Goal: Task Accomplishment & Management: Manage account settings

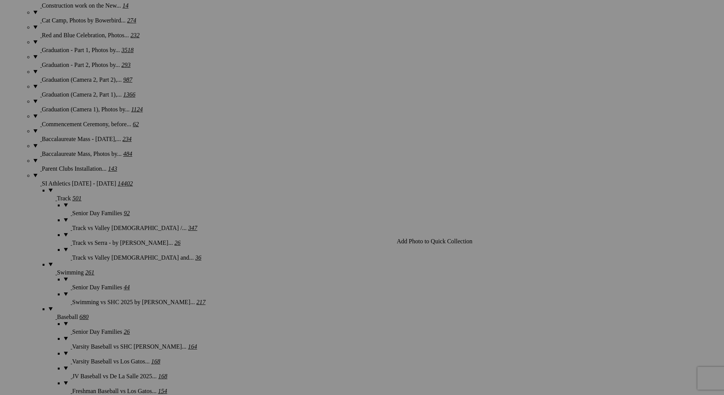
scroll to position [1101, 0]
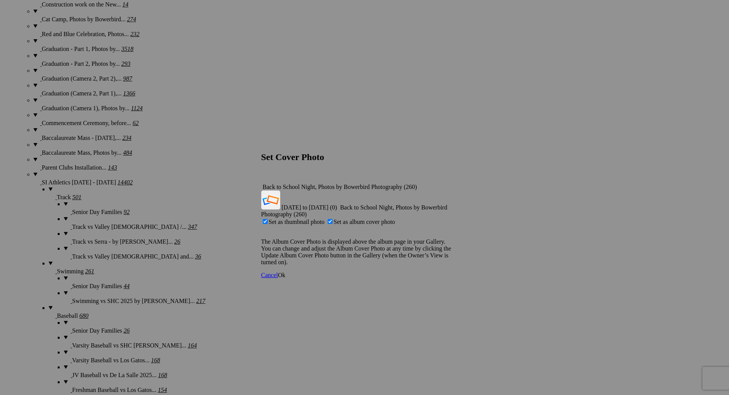
click at [286, 272] on span "Ok" at bounding box center [282, 275] width 8 height 6
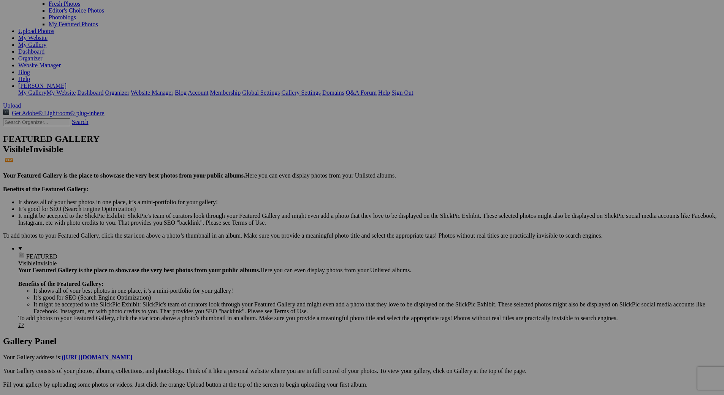
scroll to position [0, 0]
